Goal: Task Accomplishment & Management: Use online tool/utility

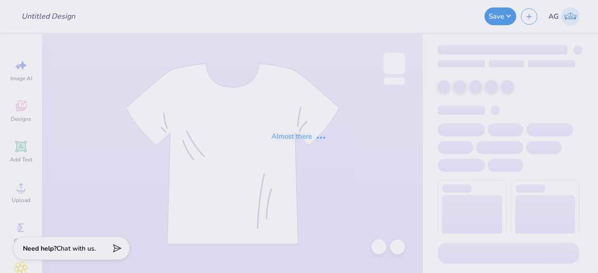
type input "Shirts for OAC"
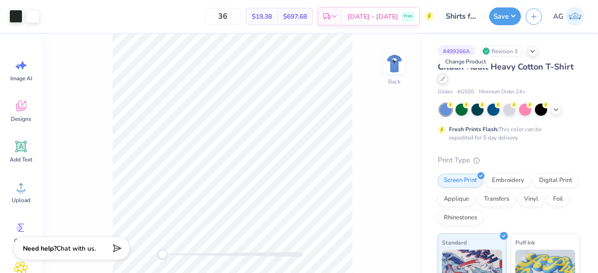
click at [445, 81] on icon at bounding box center [442, 79] width 5 height 5
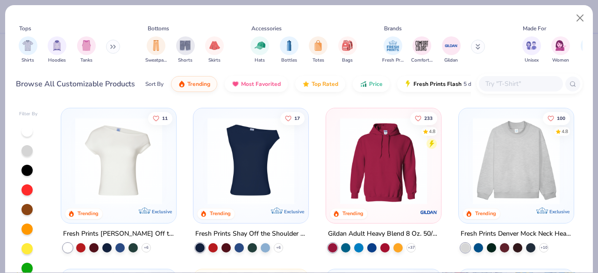
click at [518, 82] on input "text" at bounding box center [520, 83] width 72 height 11
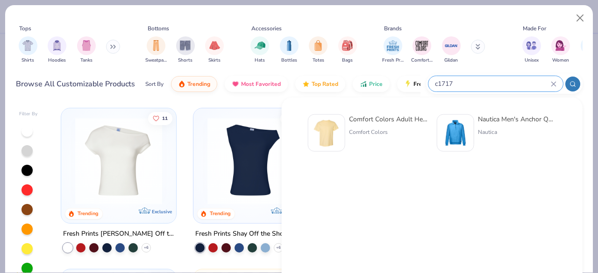
type input "c1717"
click at [375, 125] on div "Comfort Colors Adult Heavyweight T-Shirt Comfort Colors" at bounding box center [388, 132] width 78 height 37
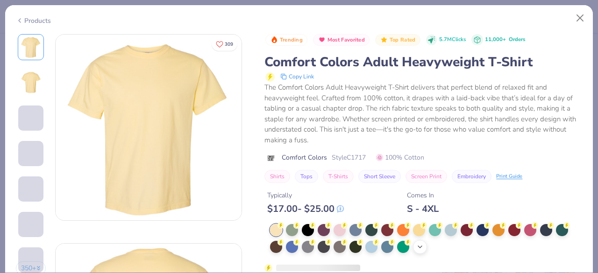
click at [417, 247] on icon at bounding box center [419, 246] width 7 height 7
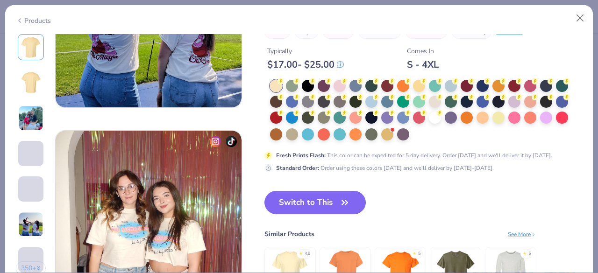
scroll to position [1121, 0]
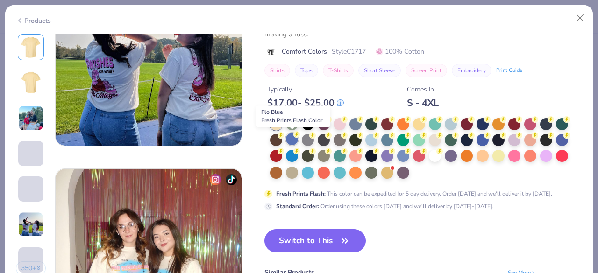
click at [297, 138] on div at bounding box center [292, 139] width 12 height 12
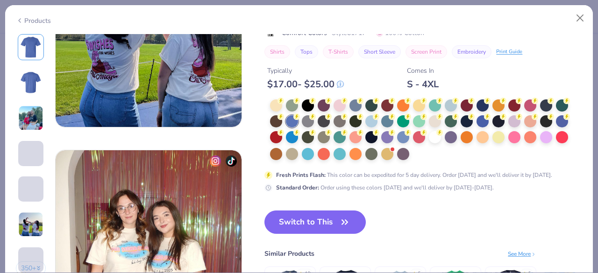
scroll to position [1121, 0]
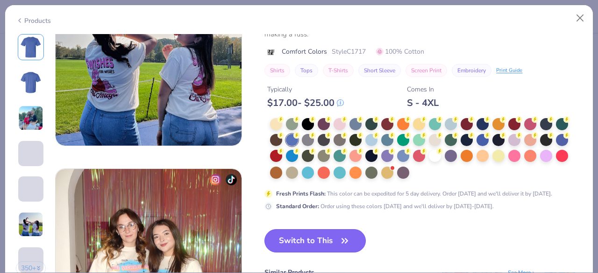
click at [325, 237] on button "Switch to This" at bounding box center [314, 240] width 101 height 23
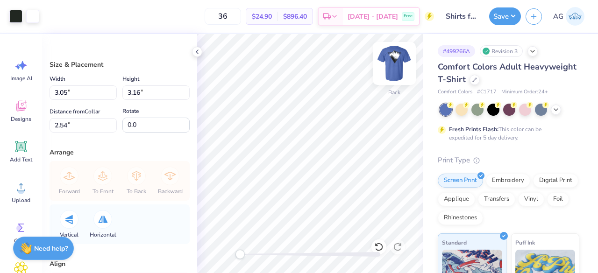
click at [399, 73] on img at bounding box center [393, 63] width 37 height 37
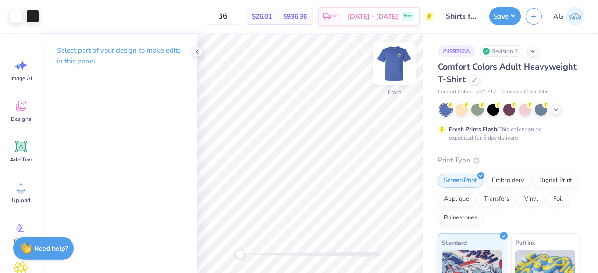
click at [400, 74] on img at bounding box center [393, 63] width 37 height 37
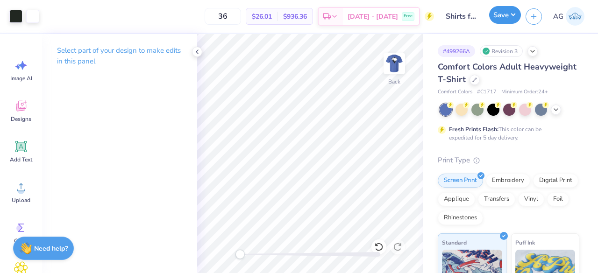
click at [501, 14] on button "Save" at bounding box center [505, 15] width 32 height 18
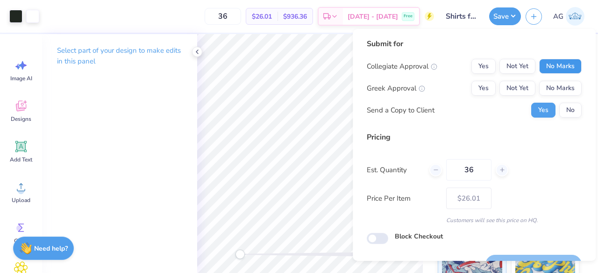
click at [545, 70] on button "No Marks" at bounding box center [560, 66] width 42 height 15
click at [555, 91] on button "No Marks" at bounding box center [560, 88] width 42 height 15
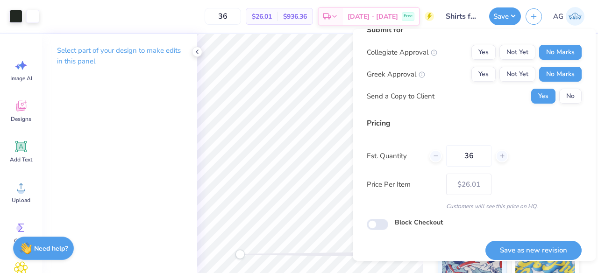
scroll to position [21, 0]
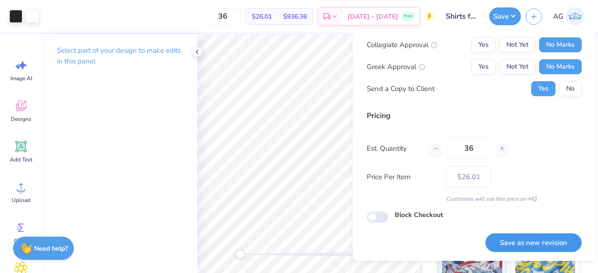
click at [502, 238] on button "Save as new revision" at bounding box center [533, 242] width 96 height 19
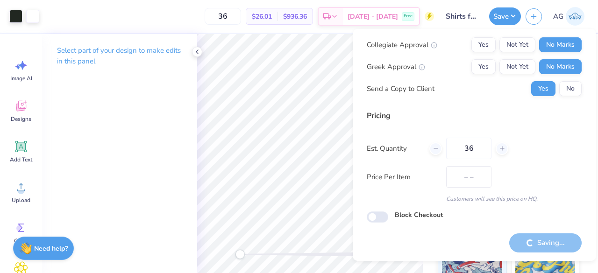
type input "$26.01"
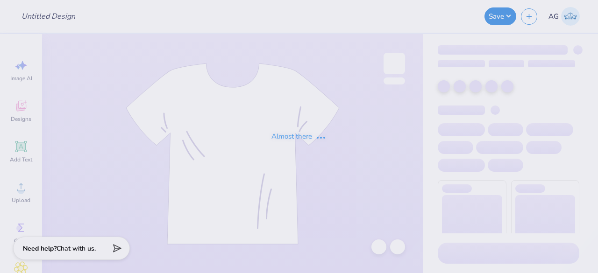
type input "Shirts for OAC"
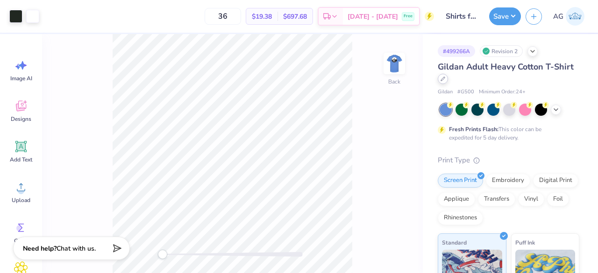
click at [448, 82] on div at bounding box center [443, 79] width 10 height 10
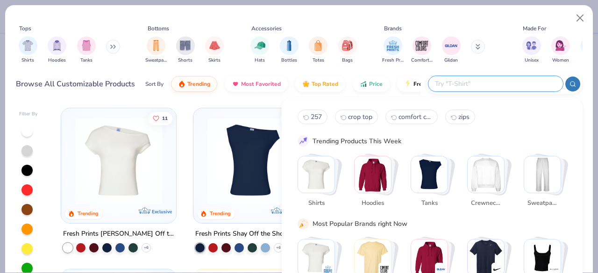
click at [501, 85] on input "text" at bounding box center [495, 83] width 122 height 11
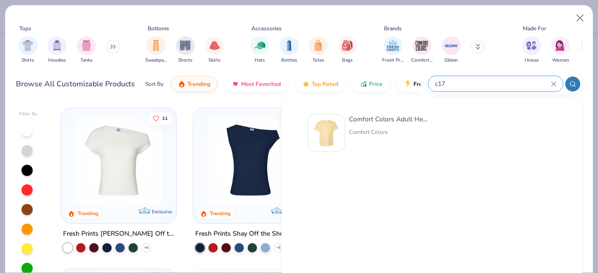
type input "c17"
click at [388, 116] on div "Comfort Colors Adult Heavyweight T-Shirt" at bounding box center [388, 119] width 78 height 10
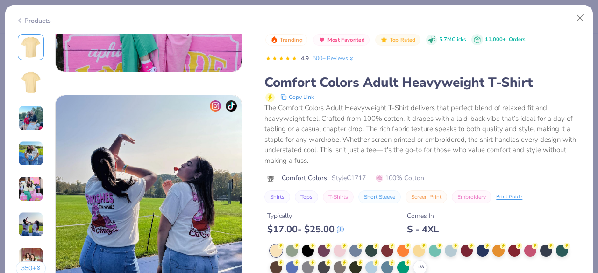
scroll to position [1074, 0]
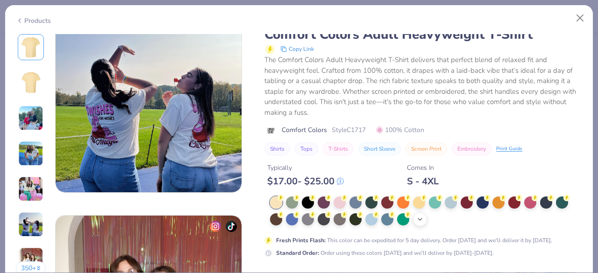
click at [419, 224] on div "+ 38" at bounding box center [420, 219] width 14 height 14
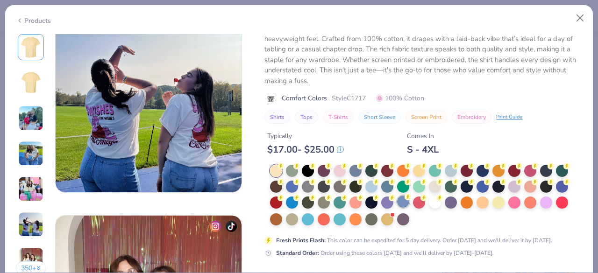
click at [407, 205] on div at bounding box center [403, 202] width 12 height 12
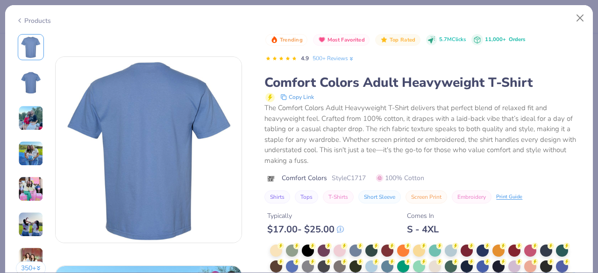
scroll to position [327, 0]
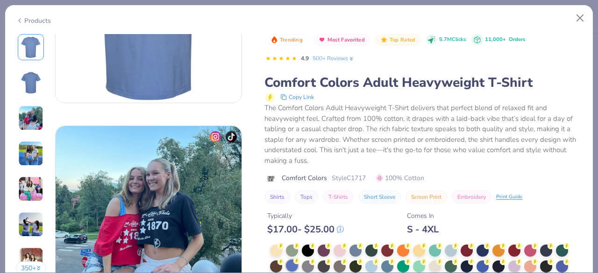
click at [294, 262] on icon at bounding box center [296, 261] width 7 height 7
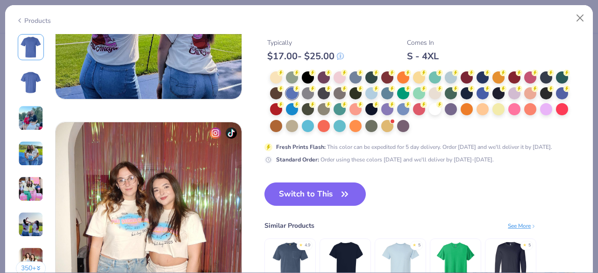
scroll to position [1074, 0]
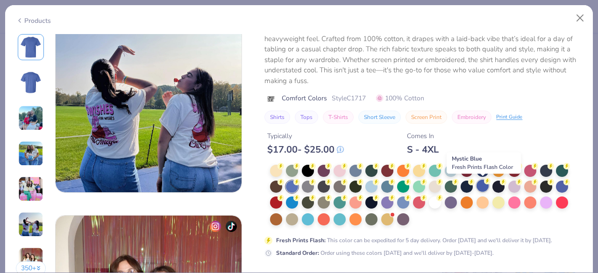
click at [485, 186] on div at bounding box center [482, 186] width 12 height 12
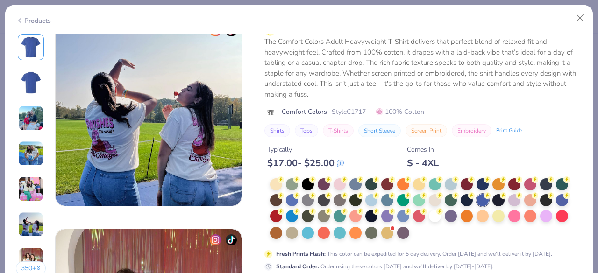
scroll to position [1121, 0]
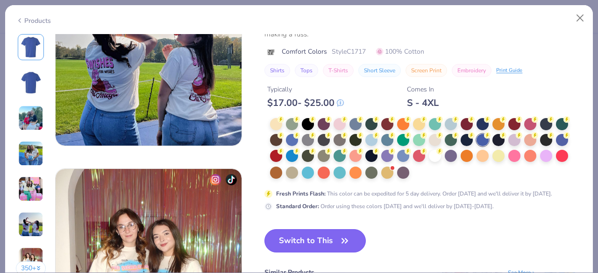
click at [323, 240] on button "Switch to This" at bounding box center [314, 240] width 101 height 23
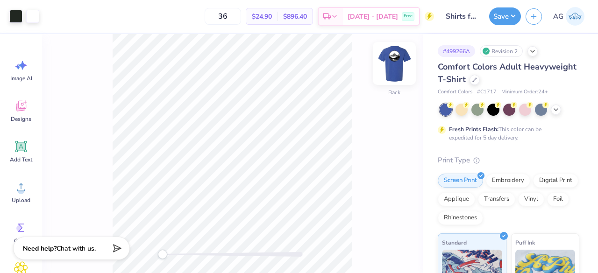
click at [400, 64] on img at bounding box center [393, 63] width 37 height 37
click at [391, 66] on img at bounding box center [393, 63] width 37 height 37
click at [406, 64] on img at bounding box center [393, 63] width 37 height 37
click at [409, 69] on div "Front" at bounding box center [232, 153] width 381 height 239
click at [396, 74] on img at bounding box center [393, 63] width 37 height 37
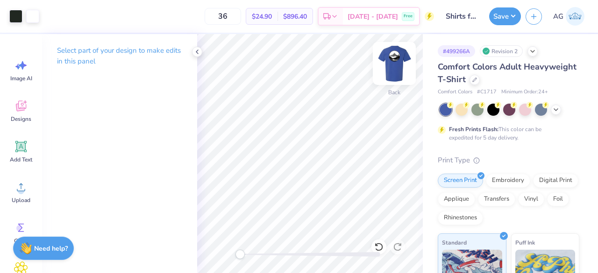
click at [403, 61] on img at bounding box center [393, 63] width 37 height 37
click at [391, 69] on img at bounding box center [393, 63] width 37 height 37
click at [396, 65] on img at bounding box center [393, 63] width 37 height 37
click at [508, 14] on button "Save" at bounding box center [505, 15] width 32 height 18
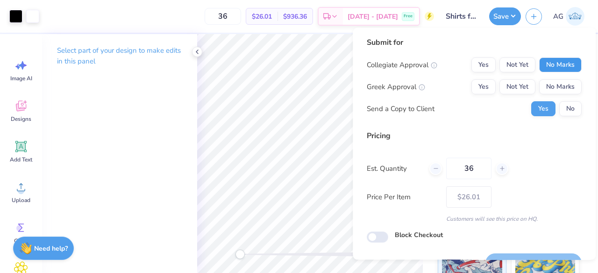
click at [544, 62] on button "No Marks" at bounding box center [560, 64] width 42 height 15
click at [543, 88] on button "No Marks" at bounding box center [560, 86] width 42 height 15
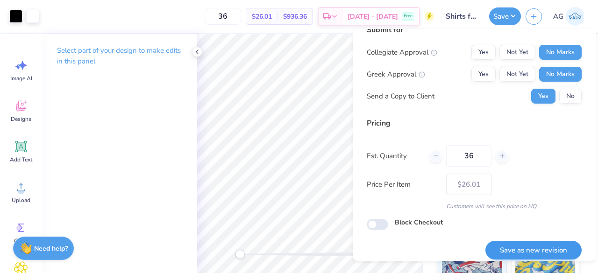
scroll to position [21, 0]
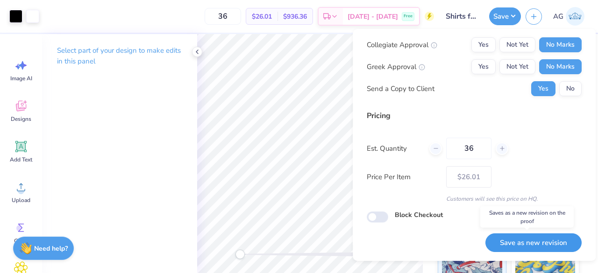
click at [531, 243] on button "Save as new revision" at bounding box center [533, 242] width 96 height 19
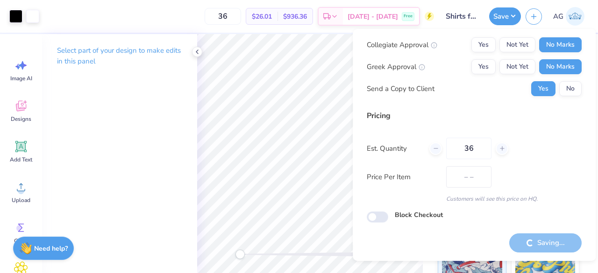
type input "$26.01"
